Goal: Find specific page/section: Find specific page/section

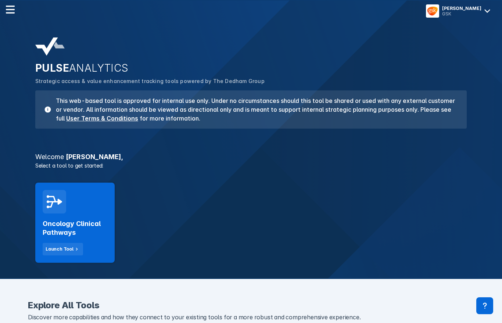
click at [50, 204] on icon at bounding box center [54, 201] width 15 height 15
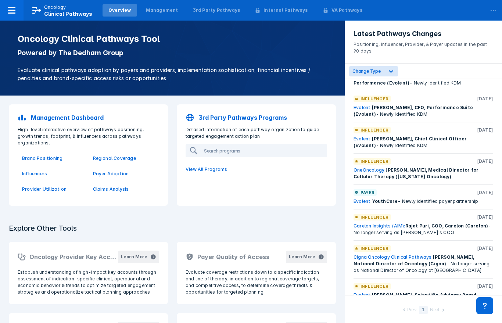
scroll to position [247, 0]
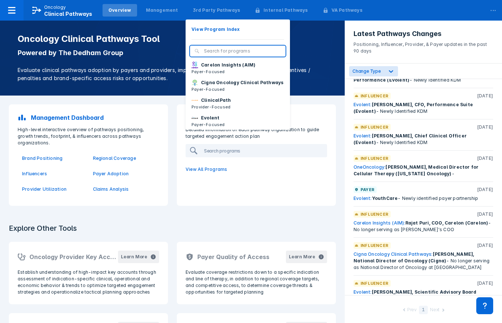
click at [230, 101] on button "ClinicalPath Provider-Focused" at bounding box center [238, 104] width 104 height 18
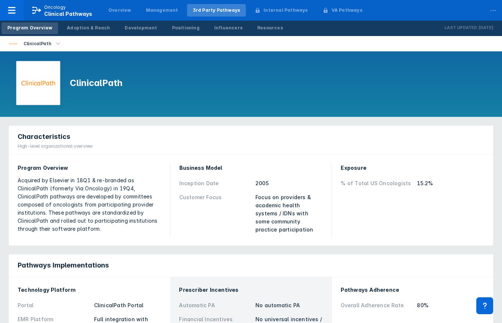
click at [220, 28] on div "Influencers" at bounding box center [228, 28] width 28 height 7
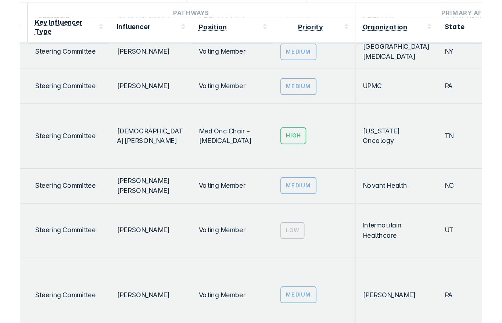
scroll to position [1179, 0]
